Goal: Find specific page/section: Find specific page/section

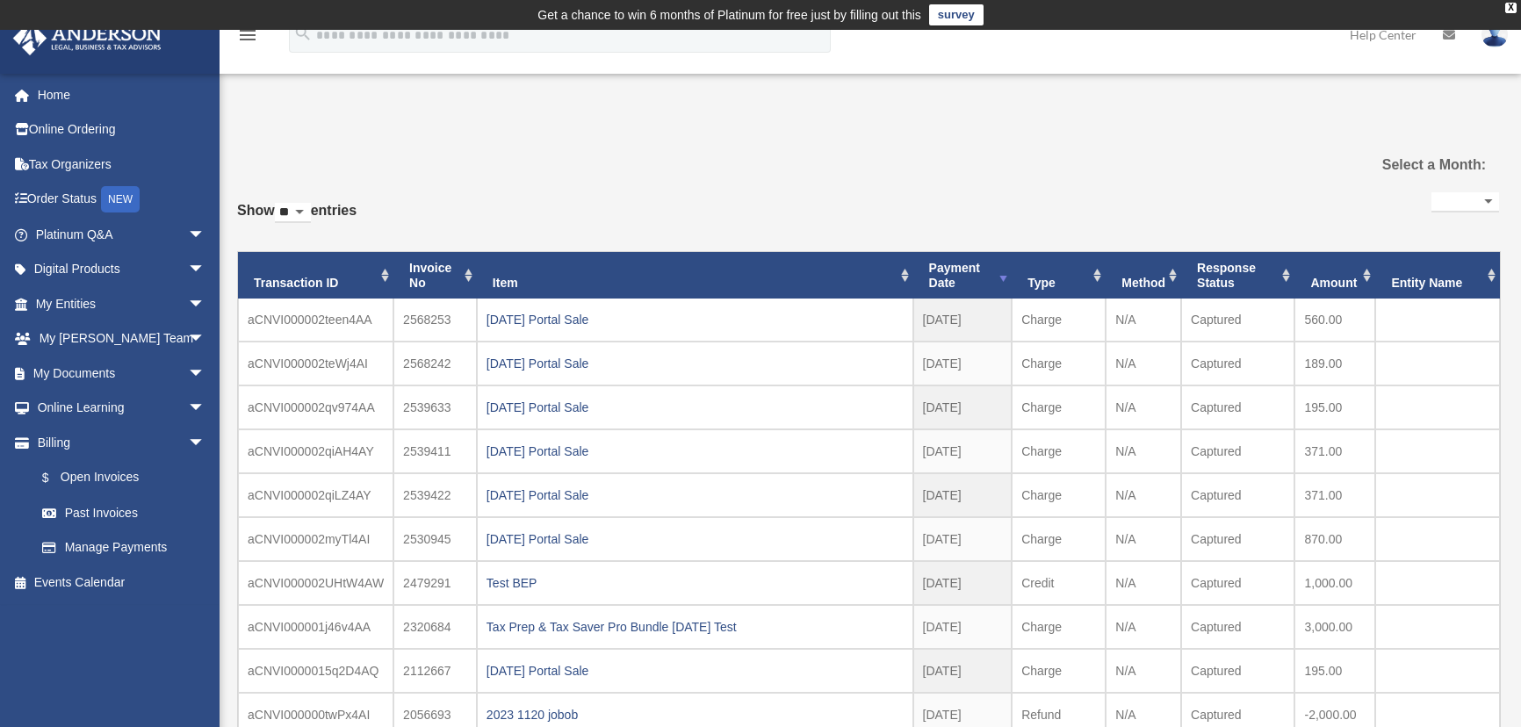
select select
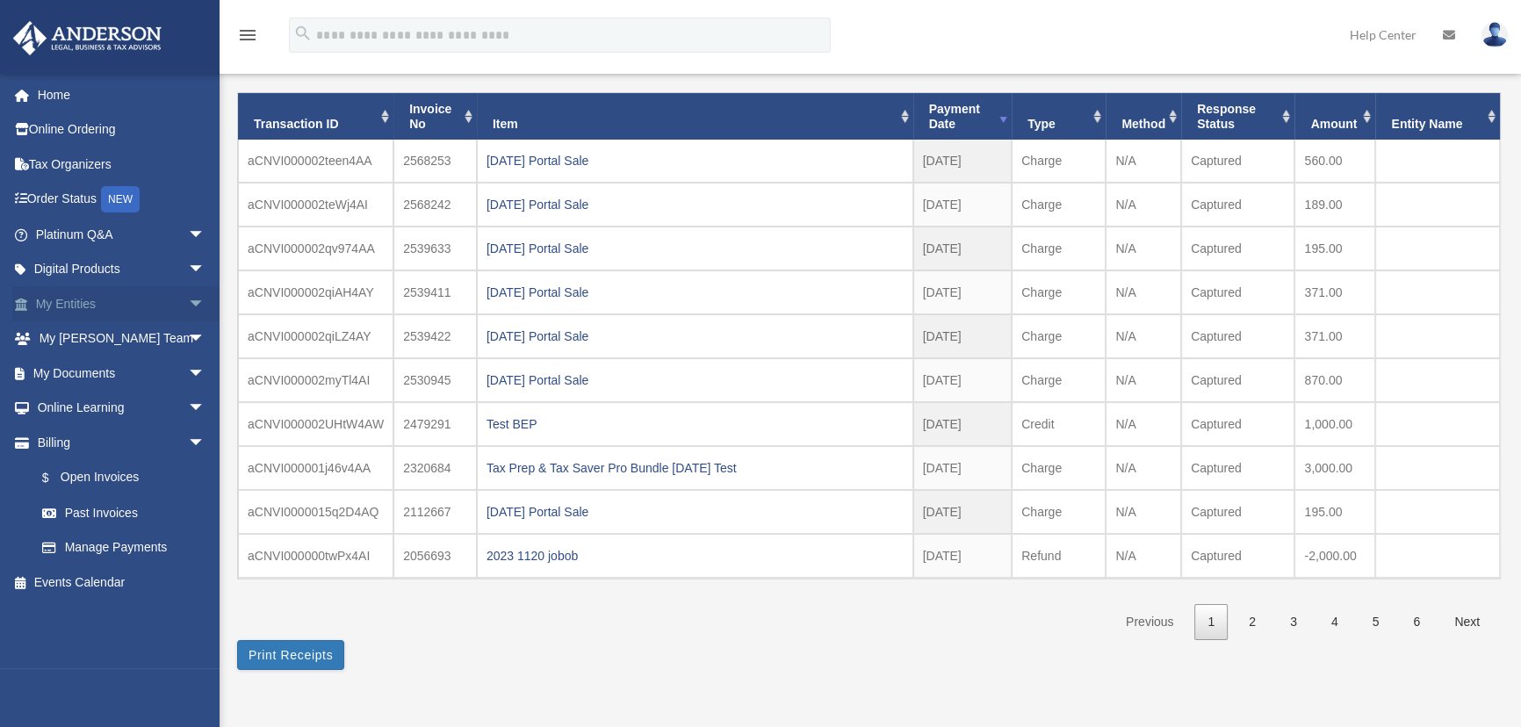
click at [188, 306] on span "arrow_drop_down" at bounding box center [205, 304] width 35 height 36
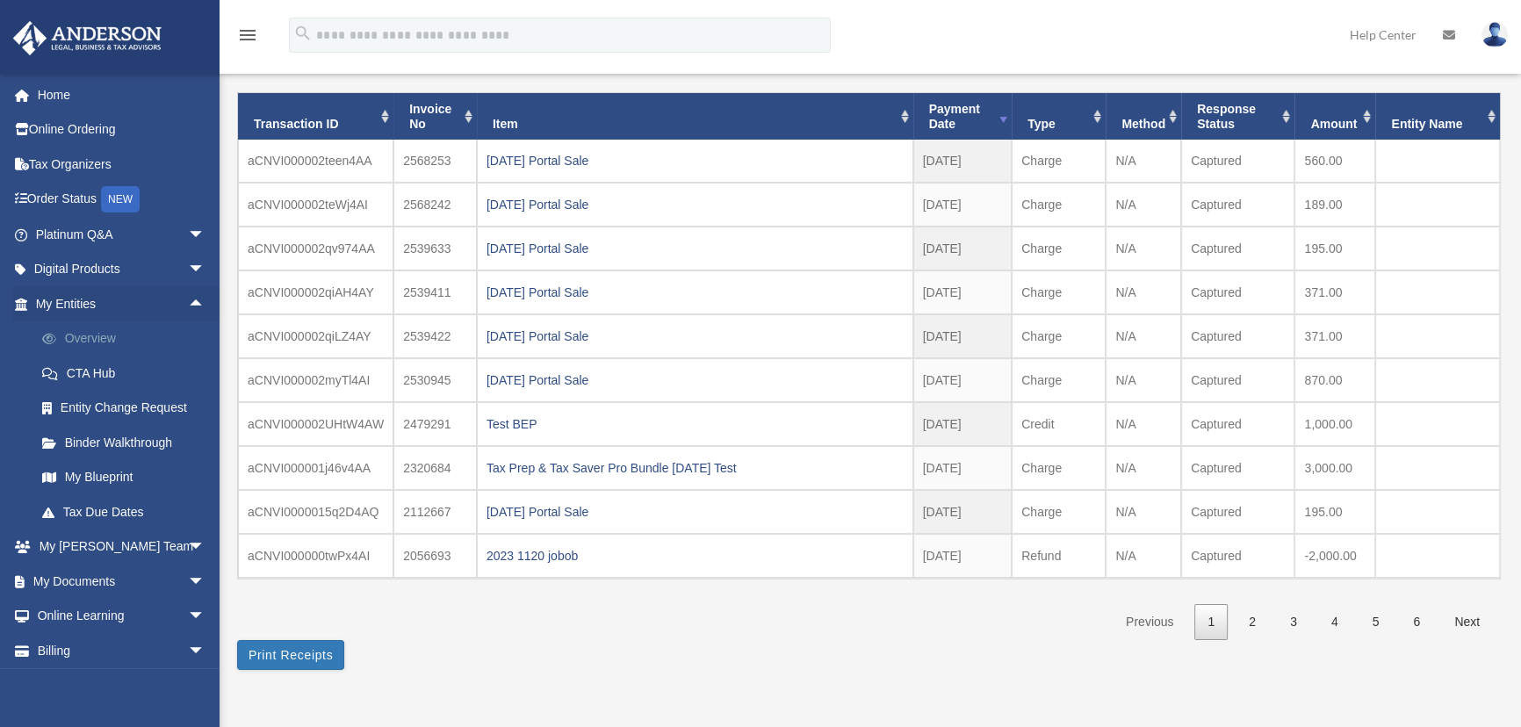
click at [92, 341] on link "Overview" at bounding box center [128, 338] width 207 height 35
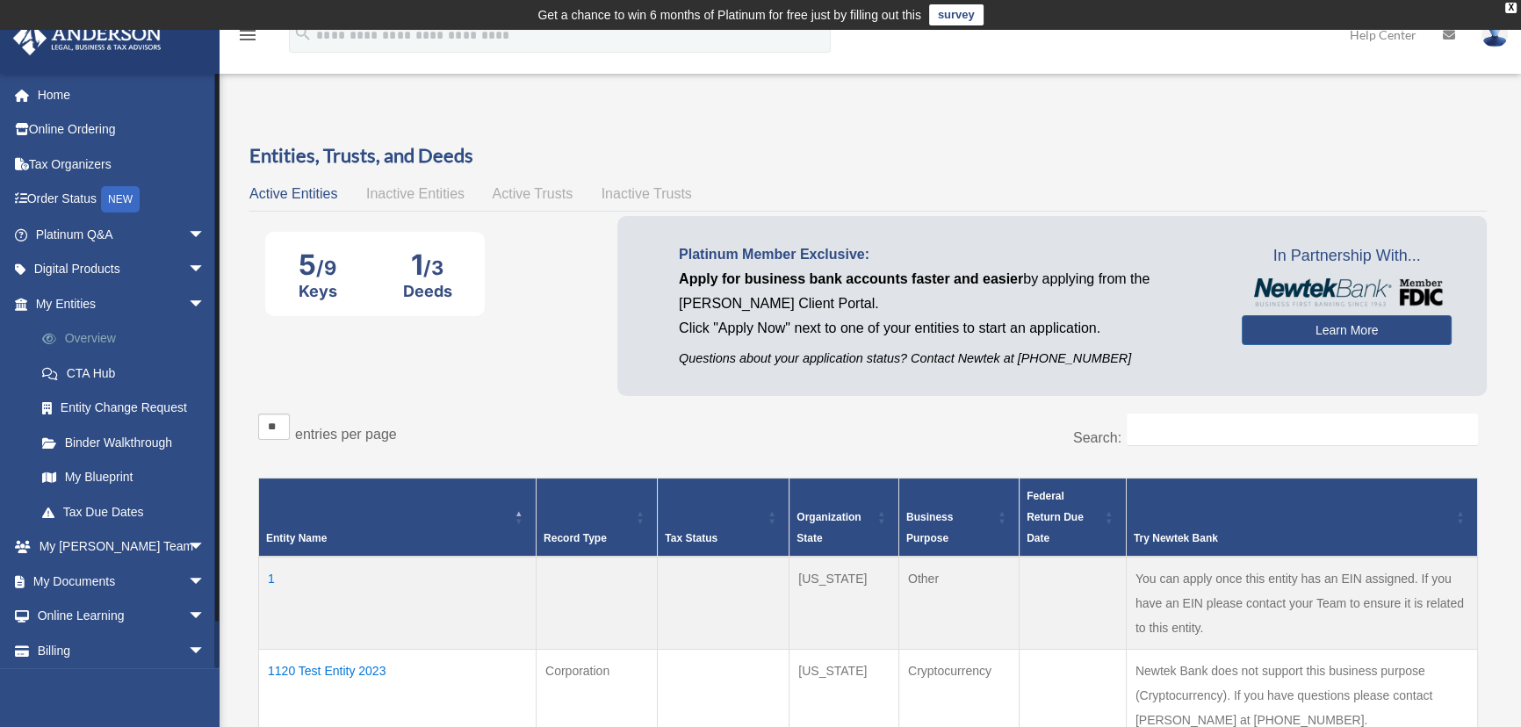
click at [90, 344] on link "Overview" at bounding box center [128, 338] width 207 height 35
